Goal: Obtain resource: Download file/media

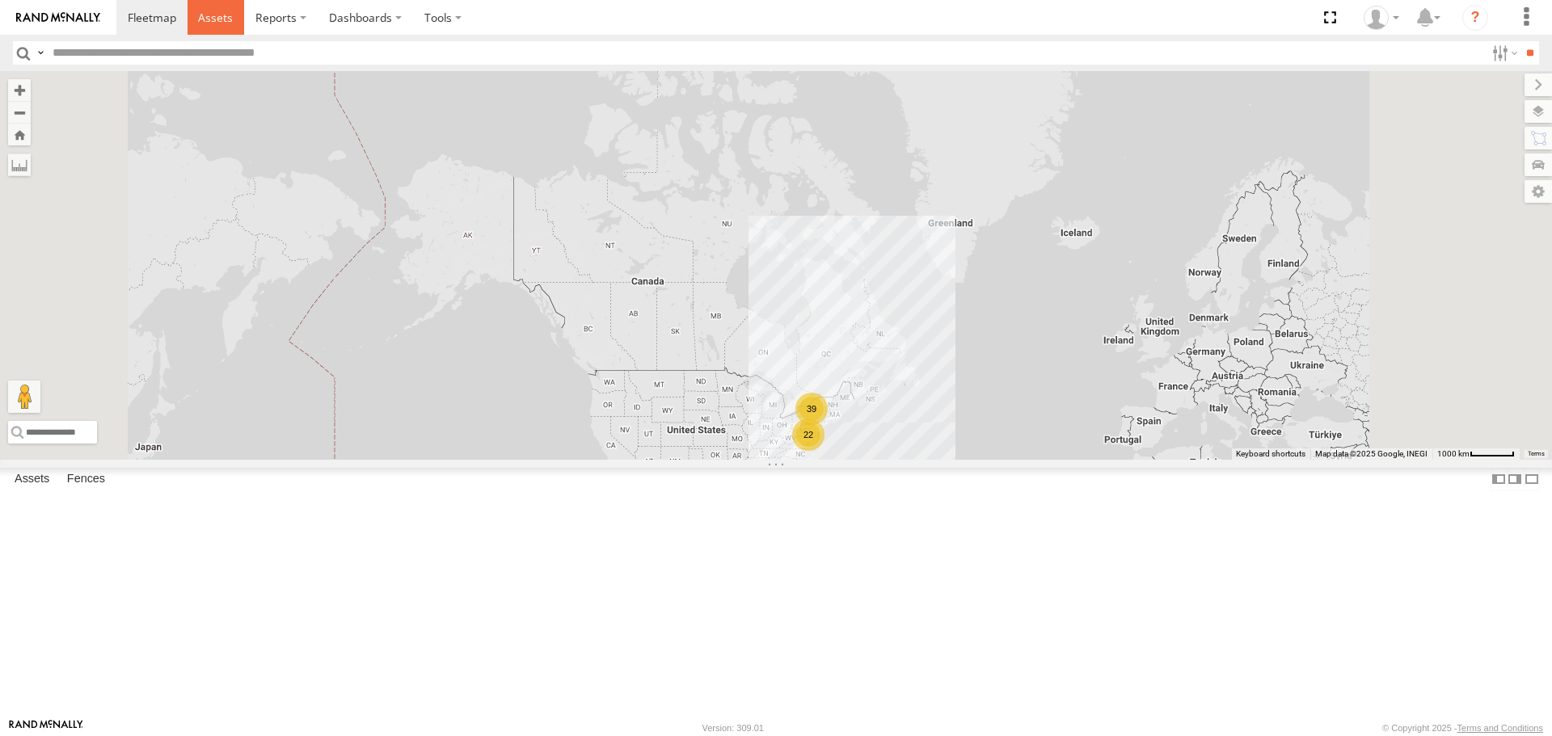
click at [205, 23] on span at bounding box center [215, 17] width 35 height 15
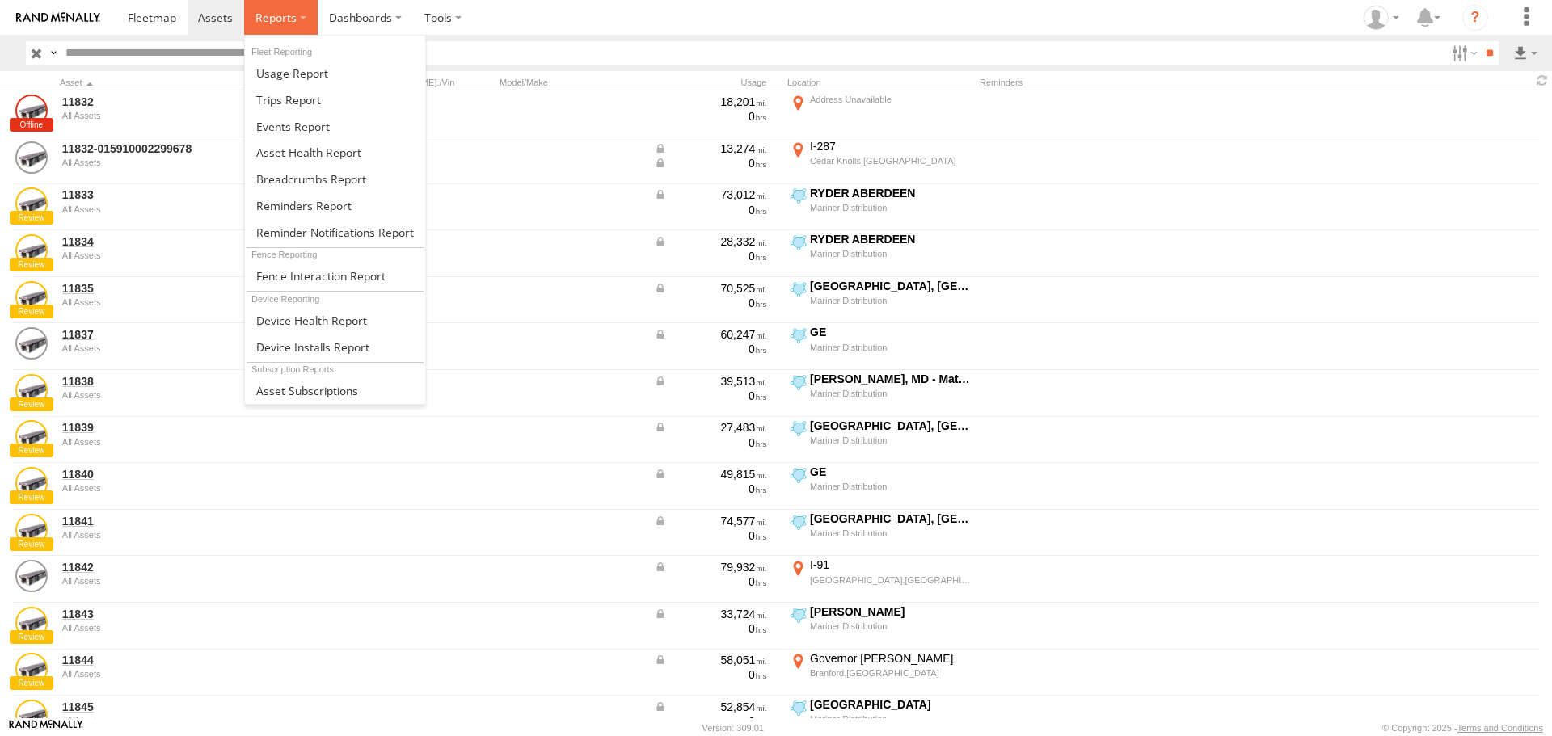
click at [302, 15] on label at bounding box center [281, 17] width 74 height 35
click at [317, 146] on span at bounding box center [308, 152] width 105 height 15
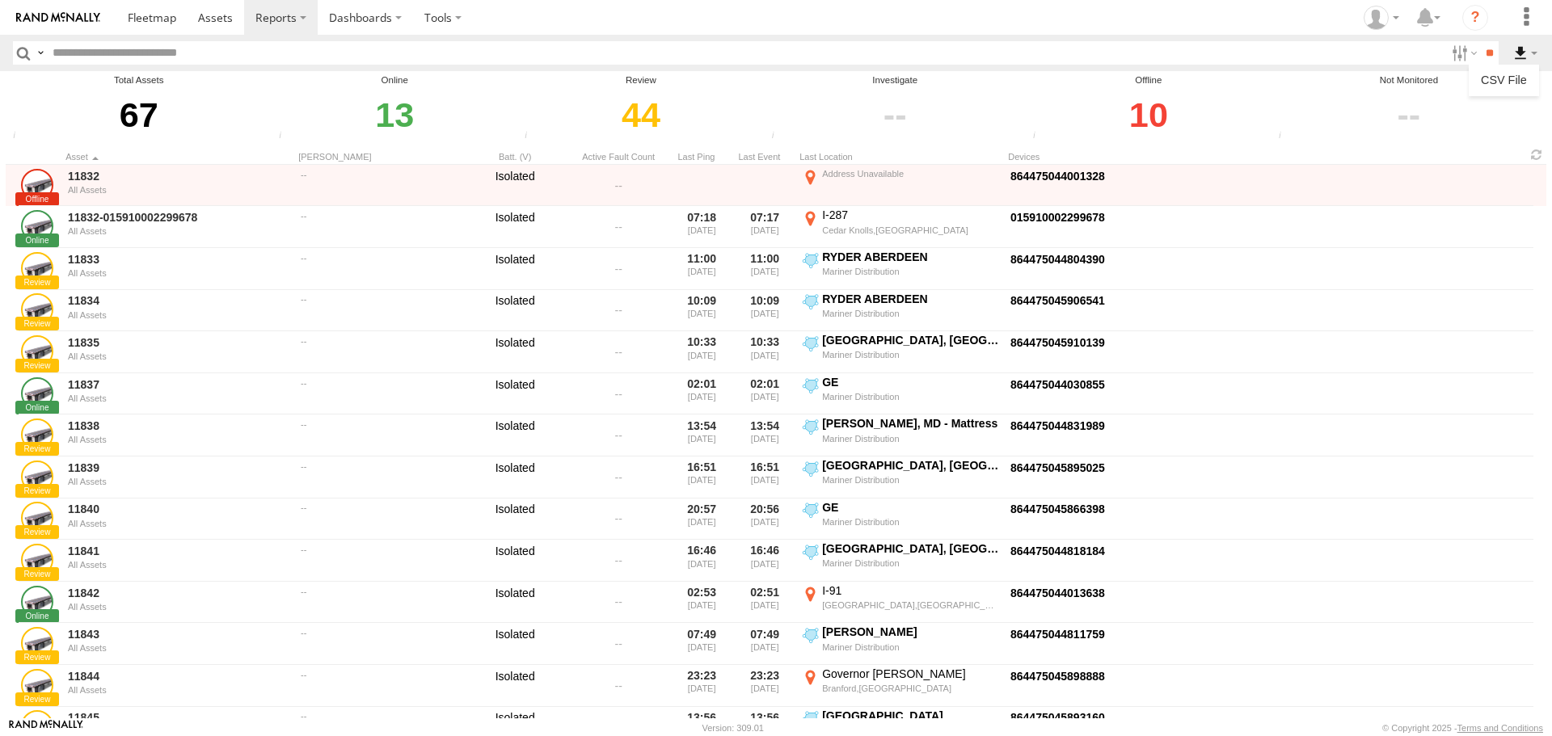
click at [1526, 46] on label at bounding box center [1525, 52] width 27 height 23
click at [1502, 74] on link at bounding box center [1503, 80] width 57 height 24
